Goal: Consume media (video, audio)

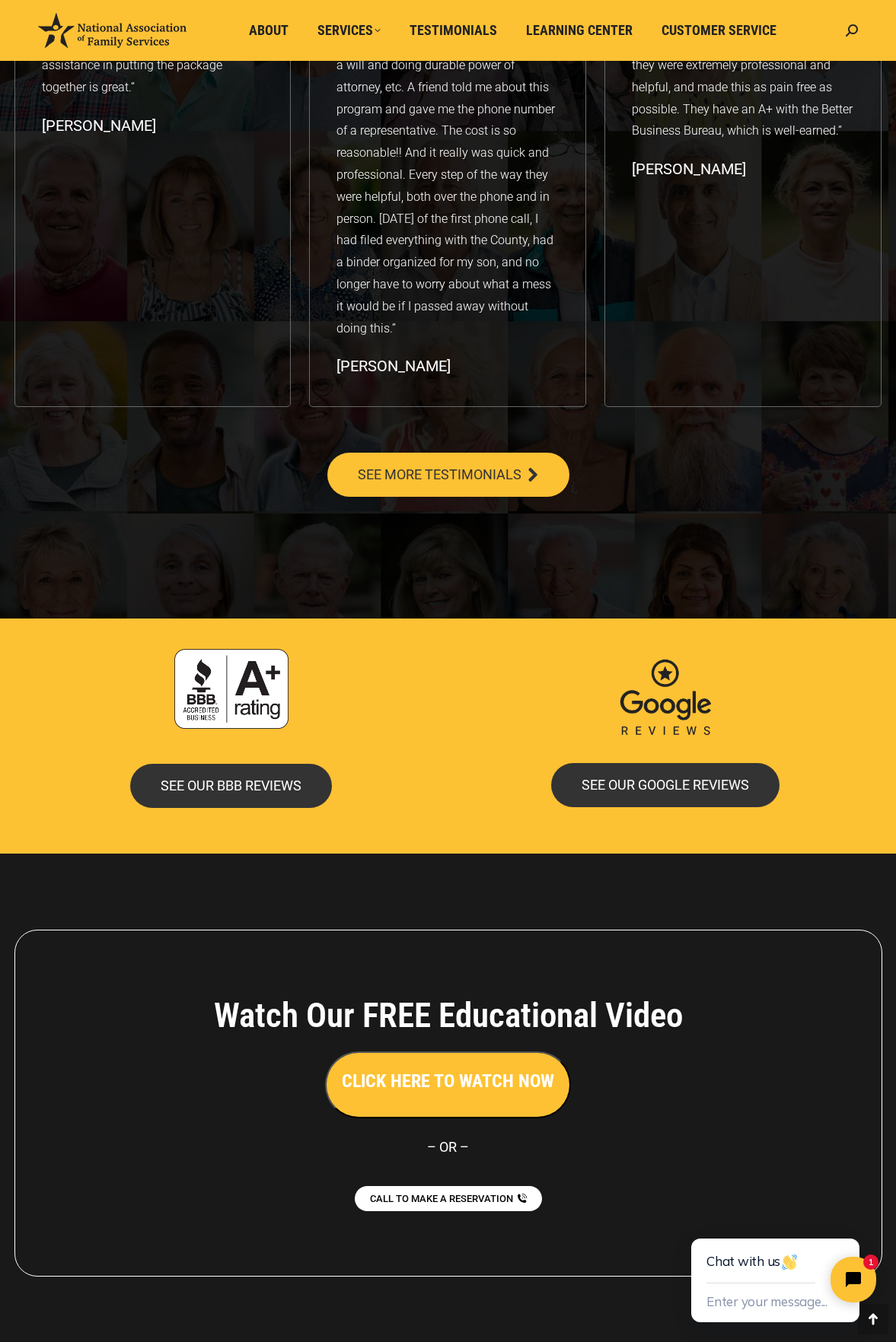
scroll to position [2634, 0]
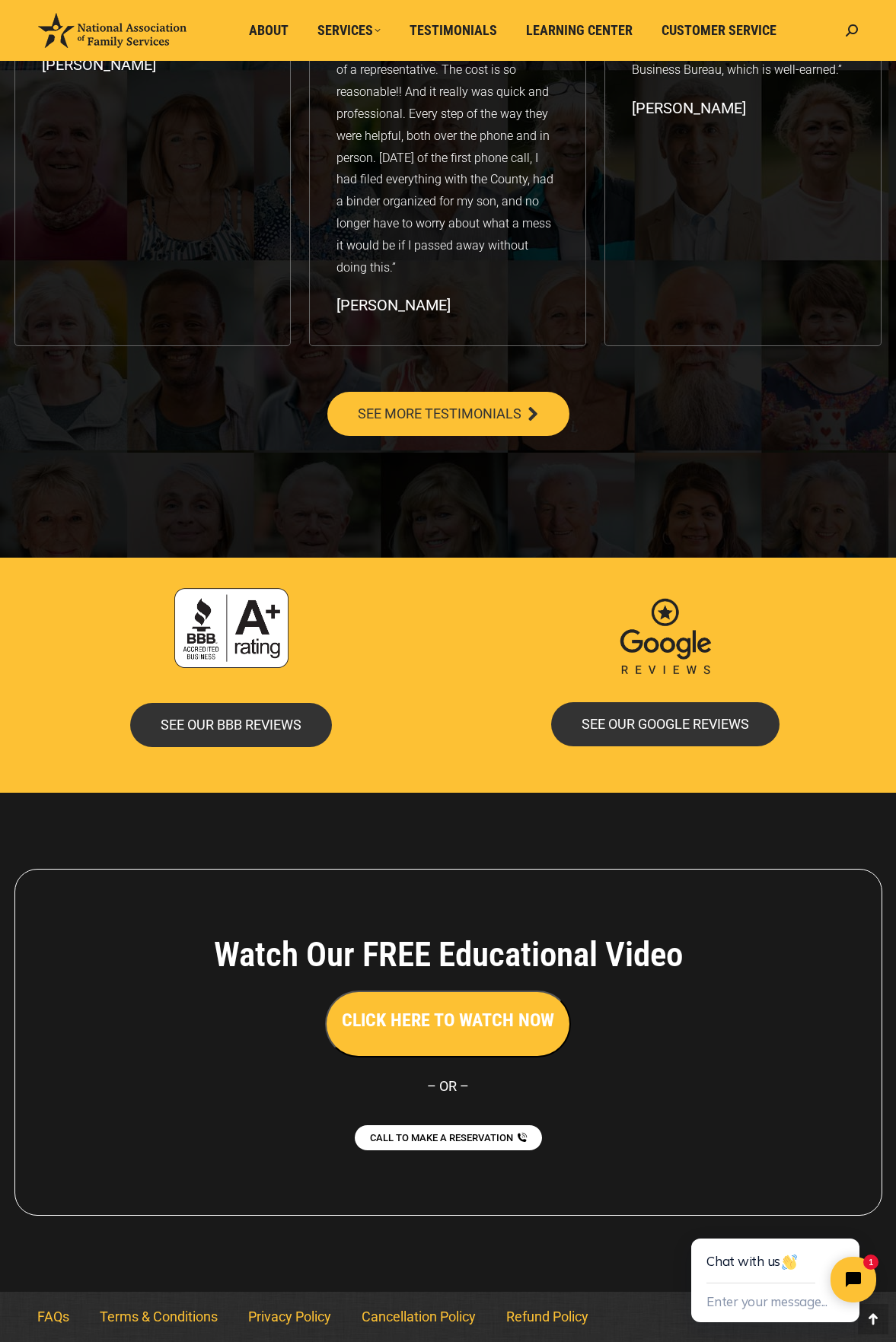
click at [512, 1016] on h3 "CLICK HERE TO WATCH NOW" at bounding box center [447, 1020] width 213 height 26
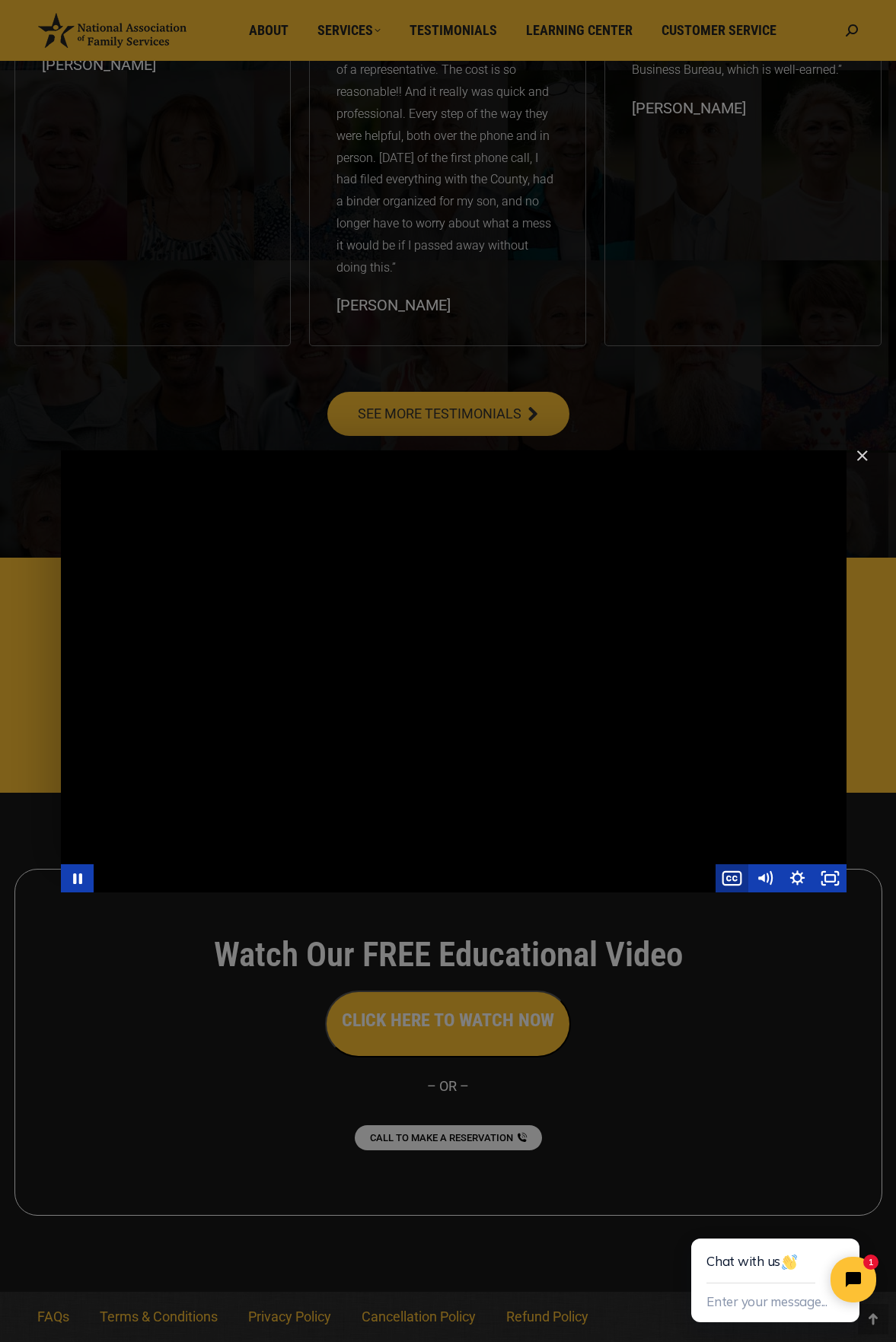
click at [729, 878] on icon "Show captions menu" at bounding box center [732, 878] width 33 height 28
click at [726, 817] on label "English" at bounding box center [764, 817] width 163 height 28
click at [683, 804] on input "English" at bounding box center [682, 803] width 1 height 1
radio input "true"
click at [828, 881] on icon "Fullscreen" at bounding box center [829, 878] width 39 height 34
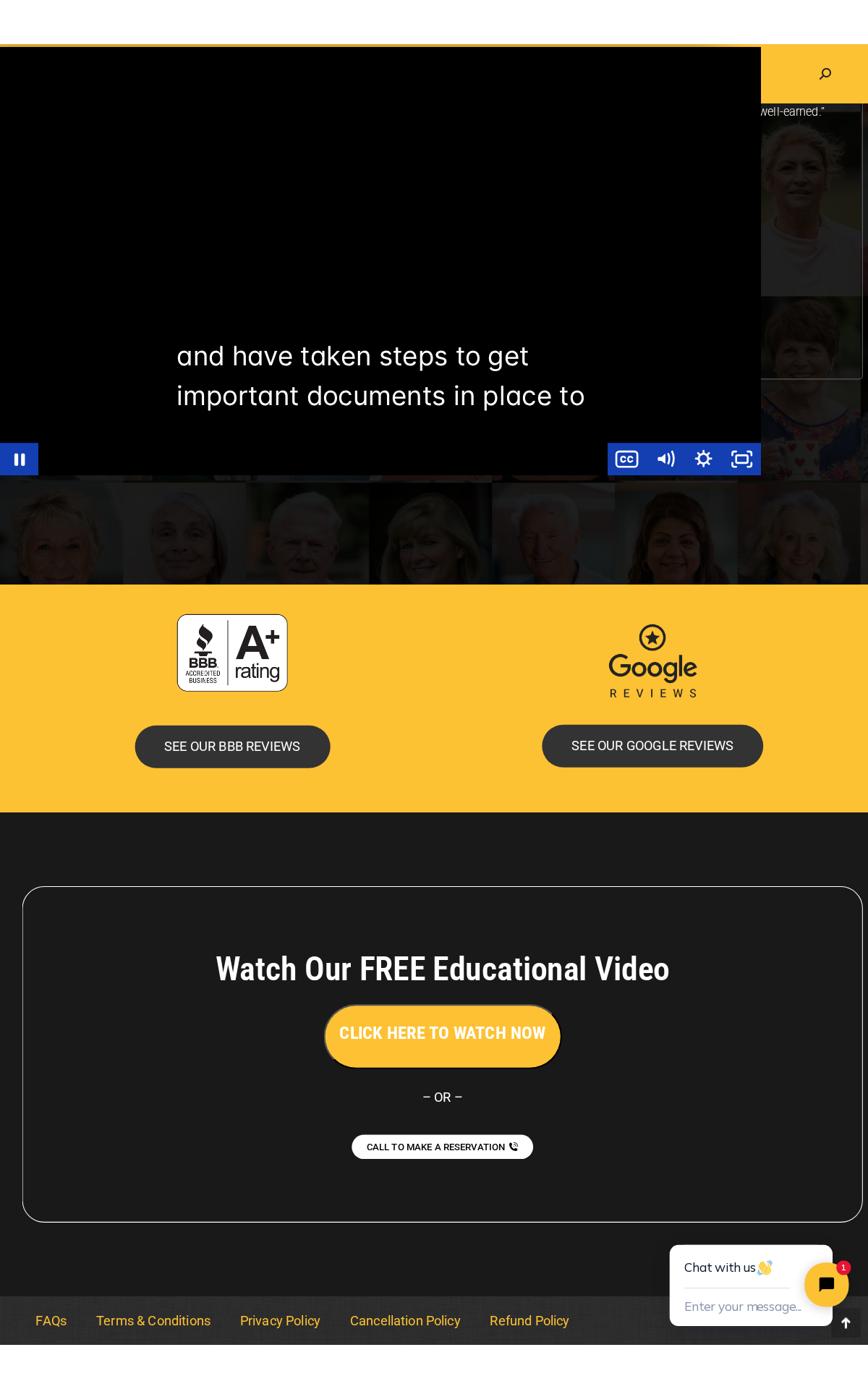
scroll to position [2399, 0]
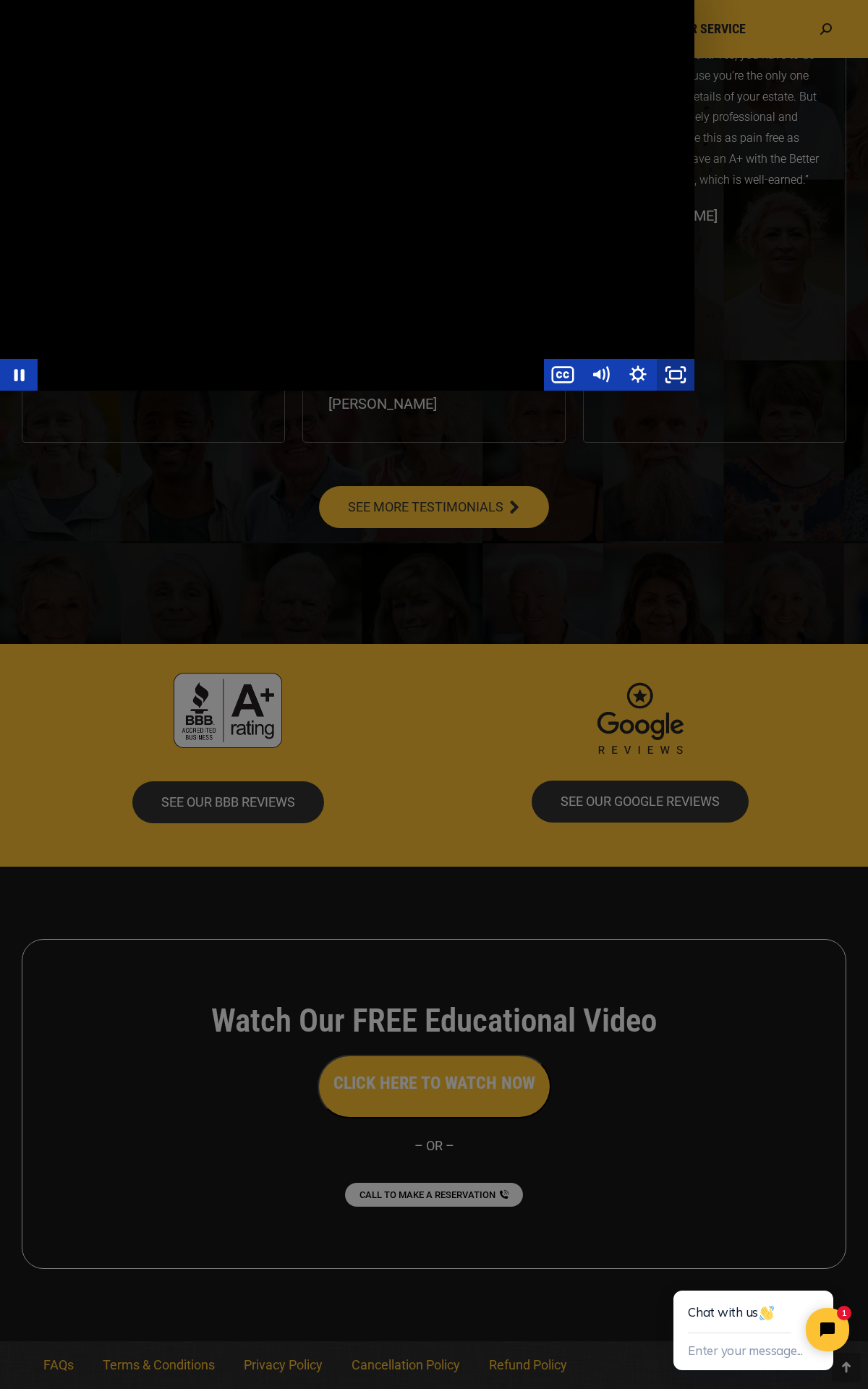
click at [695, 390] on icon "Unfullscreen" at bounding box center [675, 375] width 37 height 32
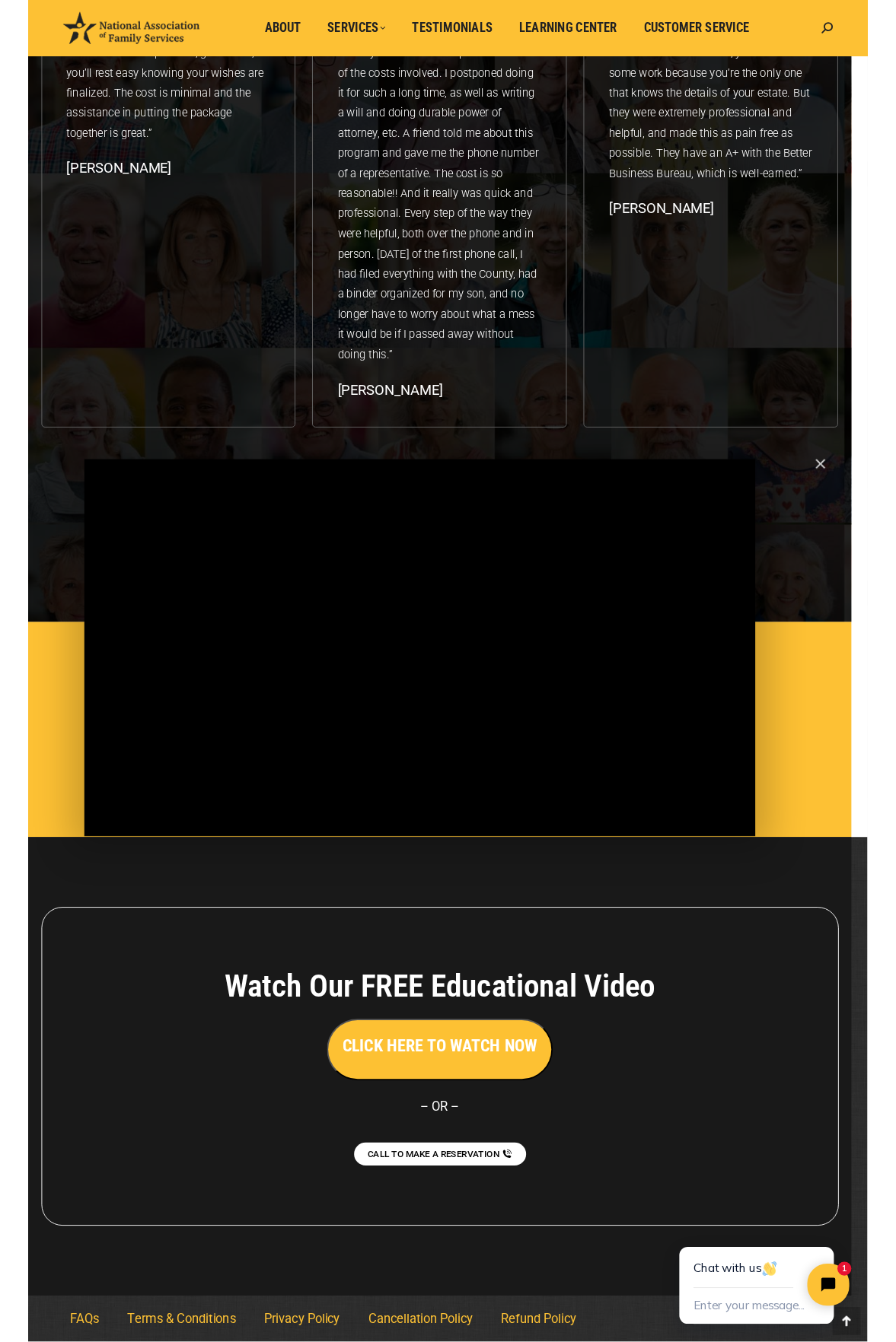
scroll to position [2515, 0]
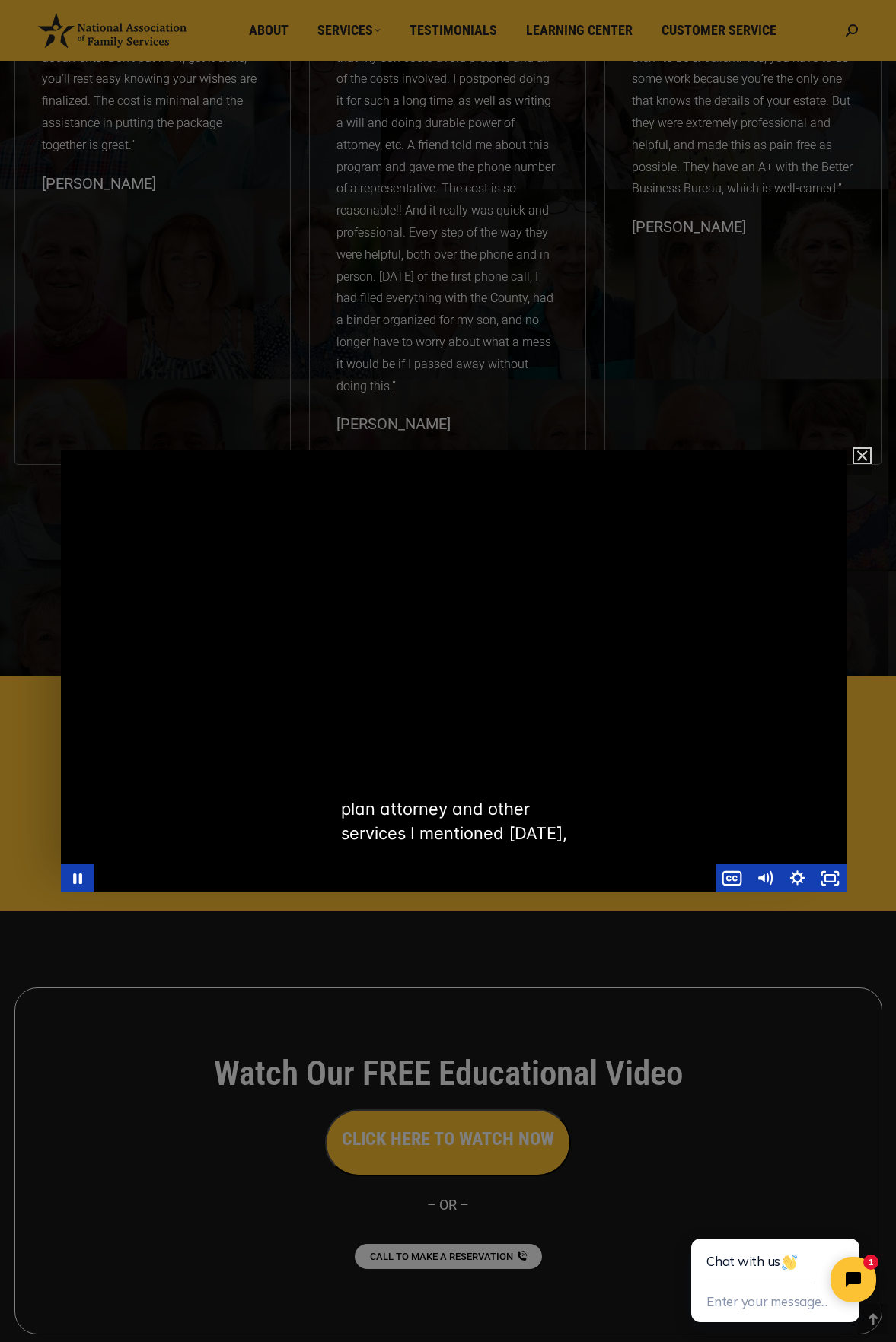
click at [864, 461] on img "Close" at bounding box center [855, 463] width 26 height 26
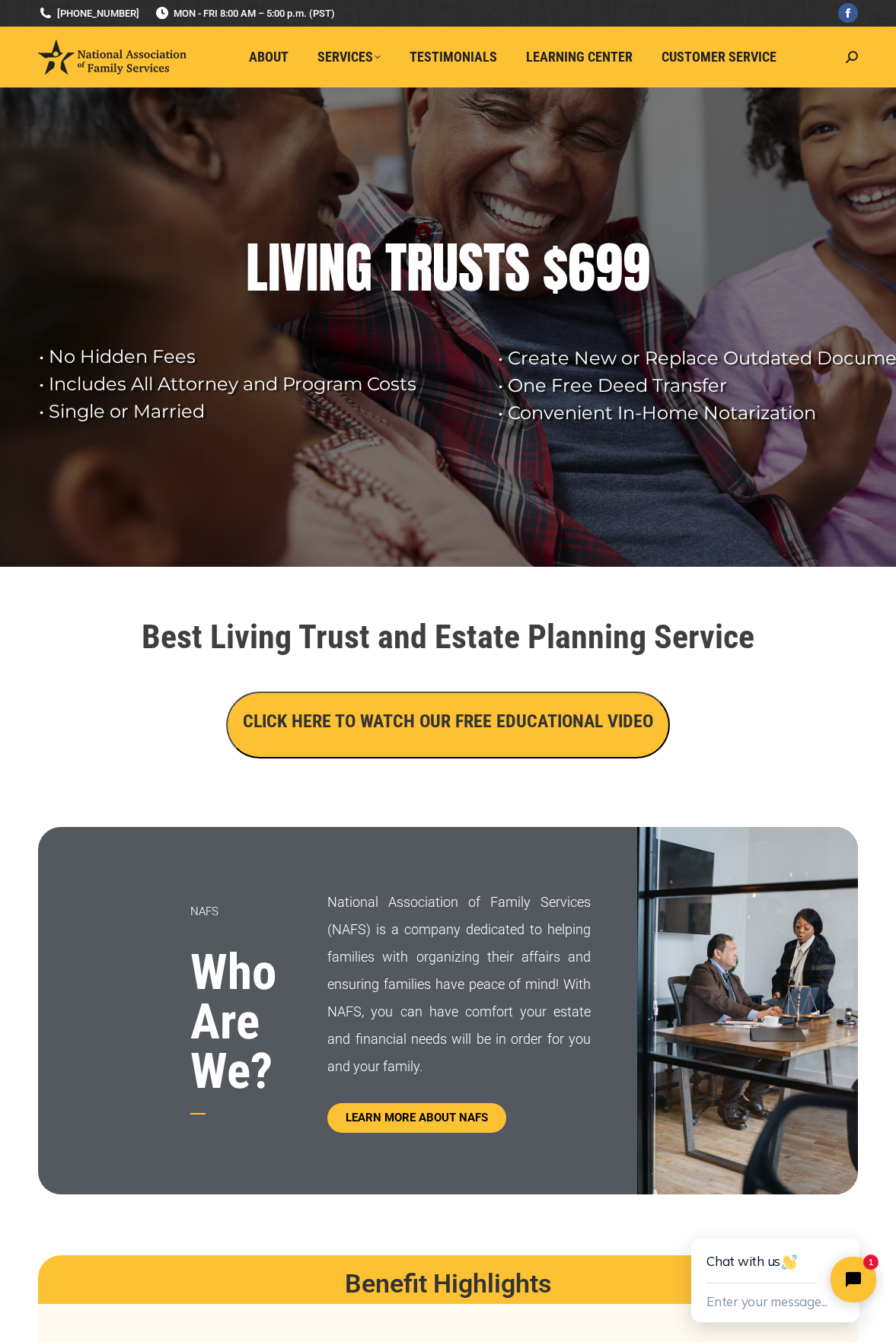
scroll to position [0, 0]
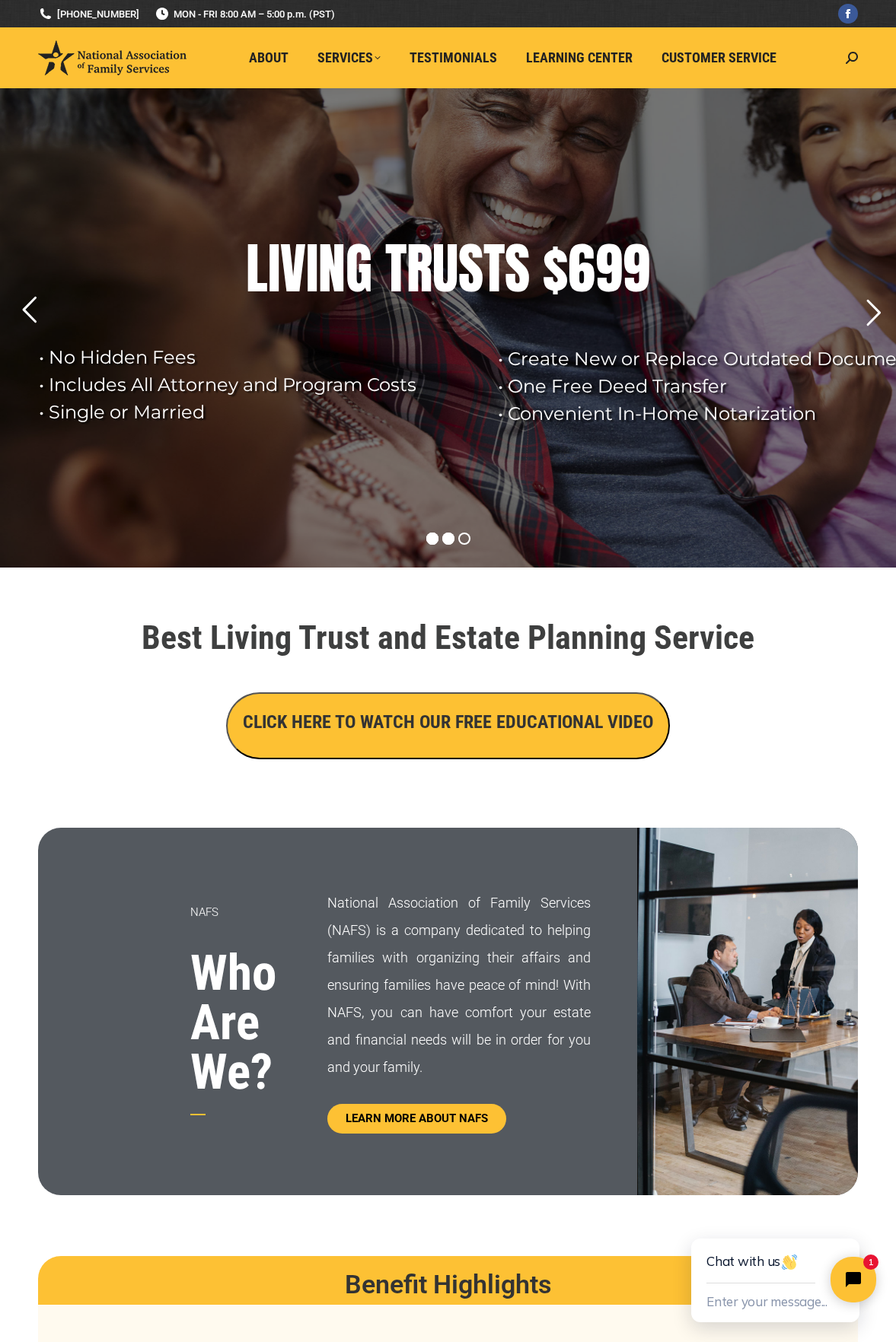
click at [446, 539] on rs-bullet at bounding box center [448, 538] width 12 height 12
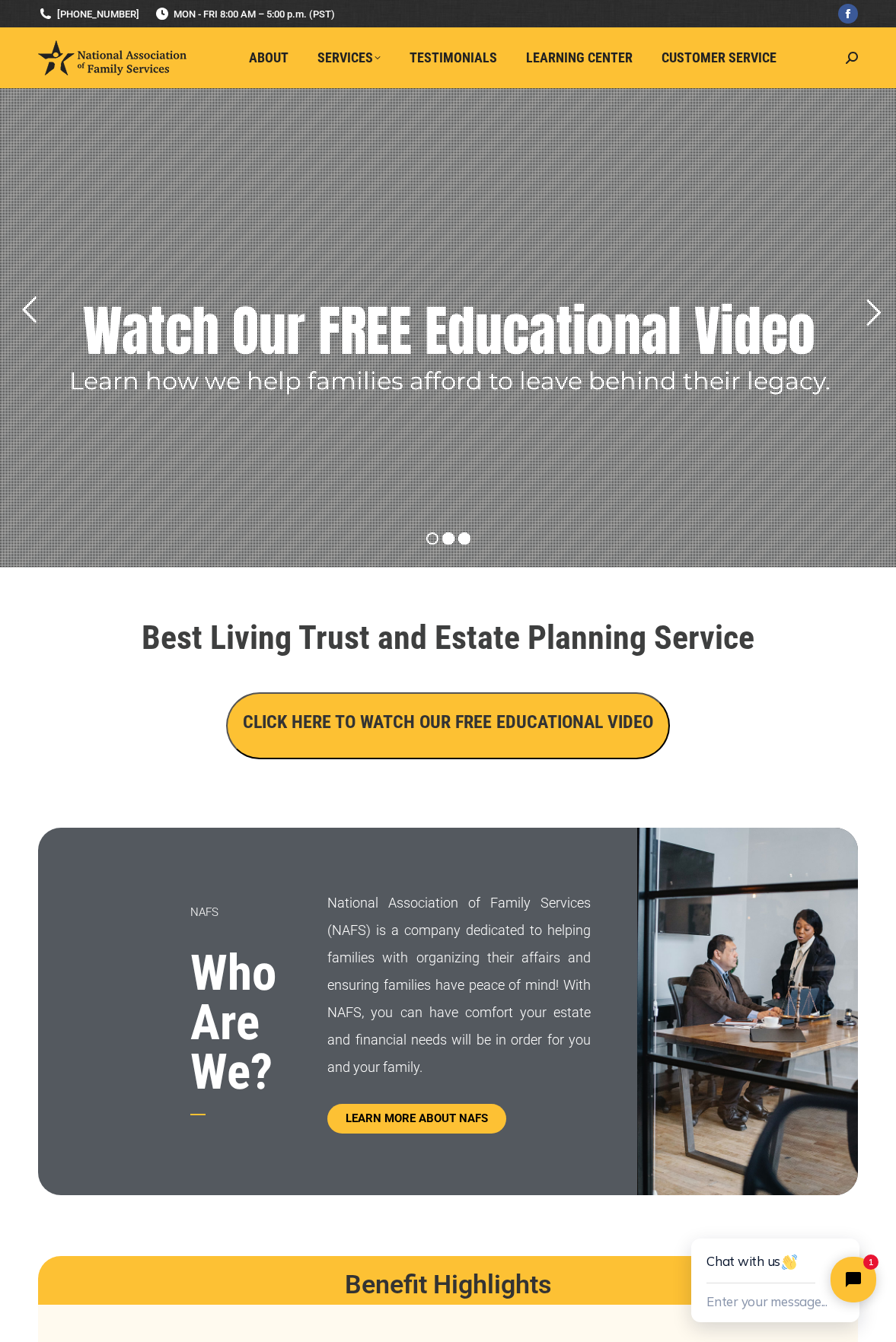
click at [465, 538] on rs-bullet at bounding box center [464, 538] width 12 height 12
